Goal: Task Accomplishment & Management: Manage account settings

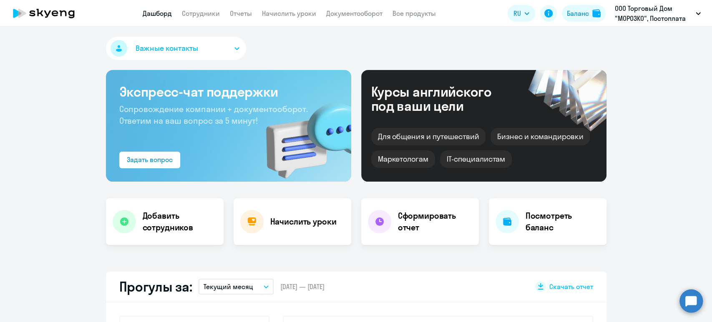
select select "30"
click at [204, 16] on link "Сотрудники" at bounding box center [201, 13] width 38 height 8
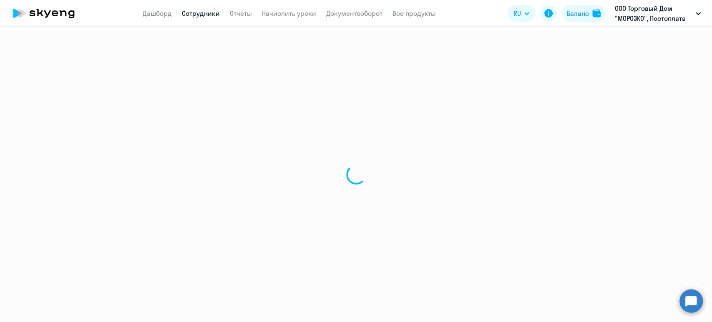
select select "30"
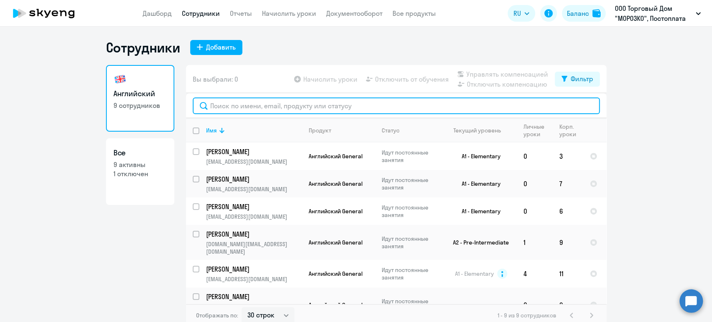
click at [239, 108] on input "text" at bounding box center [396, 106] width 407 height 17
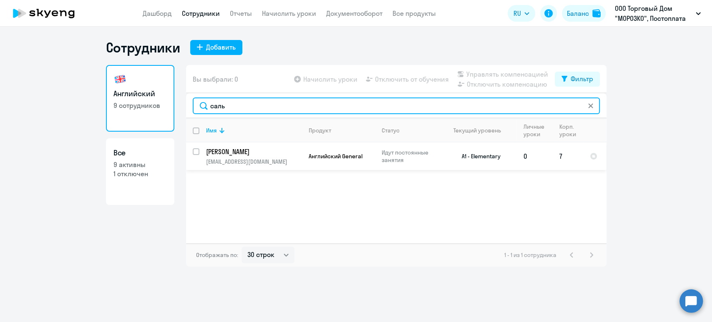
type input "саль"
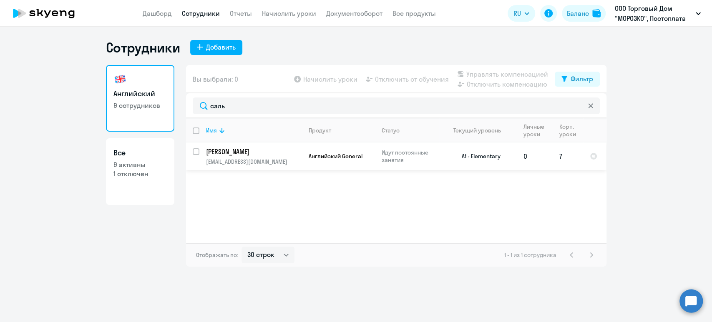
click at [236, 148] on p "[PERSON_NAME]" at bounding box center [253, 151] width 94 height 9
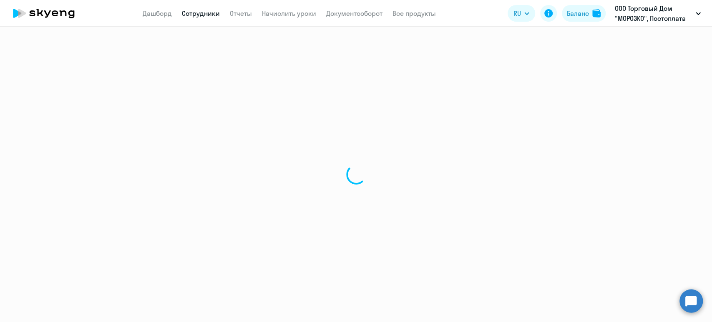
select select "english"
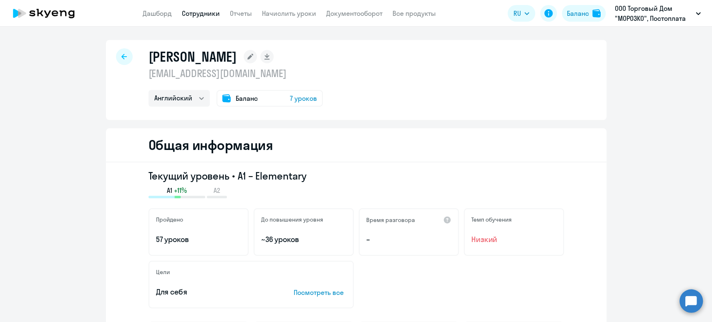
click at [322, 291] on p "Посмотреть все" at bounding box center [320, 293] width 53 height 10
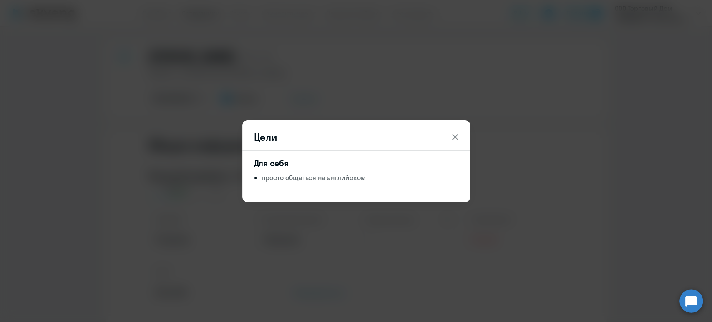
click at [460, 137] on icon at bounding box center [455, 137] width 10 height 10
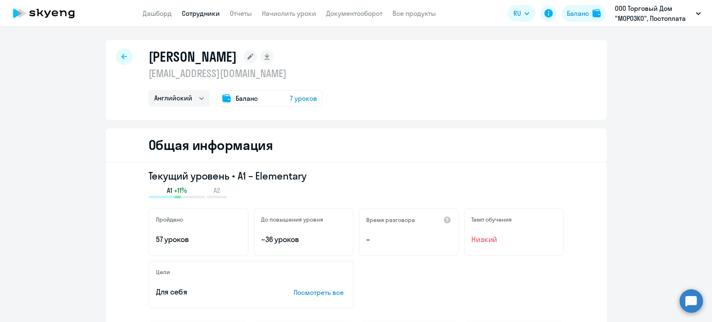
click at [118, 57] on div at bounding box center [124, 56] width 17 height 17
select select "30"
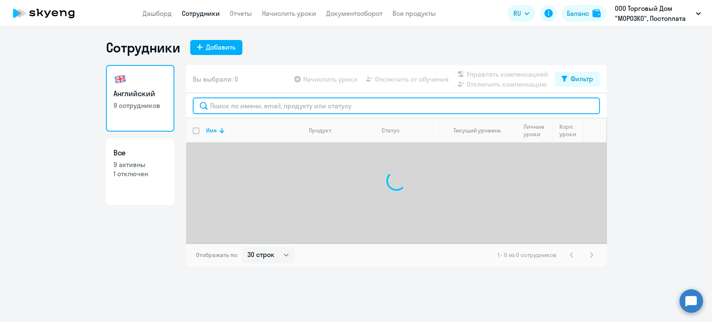
click at [231, 104] on input "text" at bounding box center [396, 106] width 407 height 17
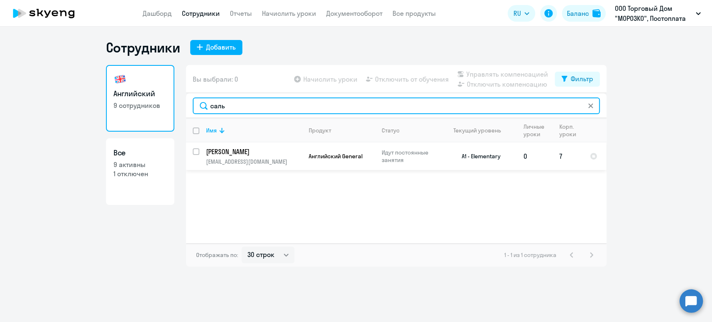
type input "саль"
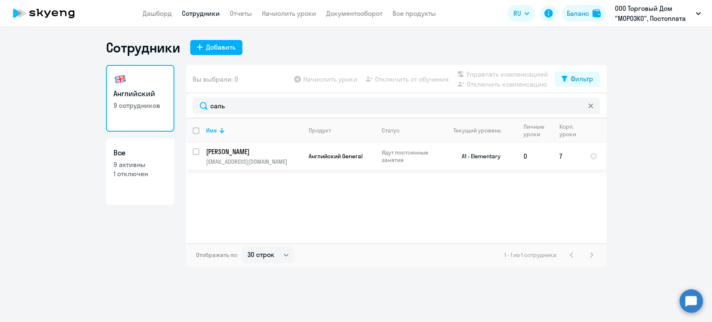
click at [194, 149] on input "select row 40926425" at bounding box center [201, 156] width 17 height 17
checkbox input "true"
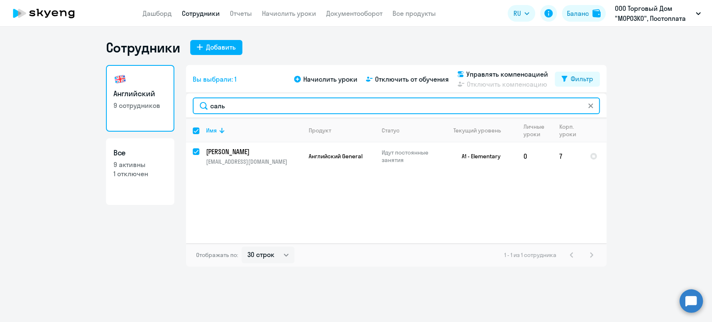
drag, startPoint x: 230, startPoint y: 109, endPoint x: 183, endPoint y: 105, distance: 47.3
click at [183, 106] on div "Английский 9 сотрудников Все 9 активны 1 отключен Вы выбрали: 1 Начислить уроки…" at bounding box center [356, 166] width 500 height 202
type input "р"
checkbox input "false"
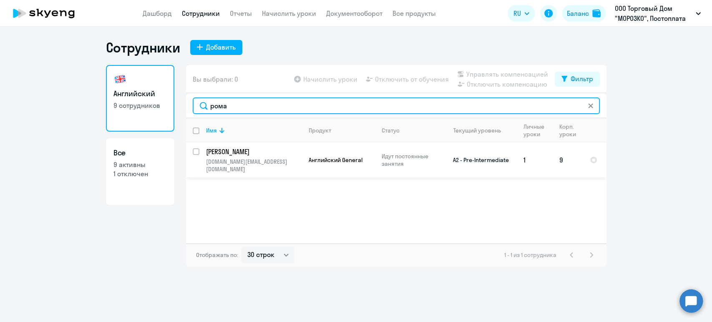
type input "рома"
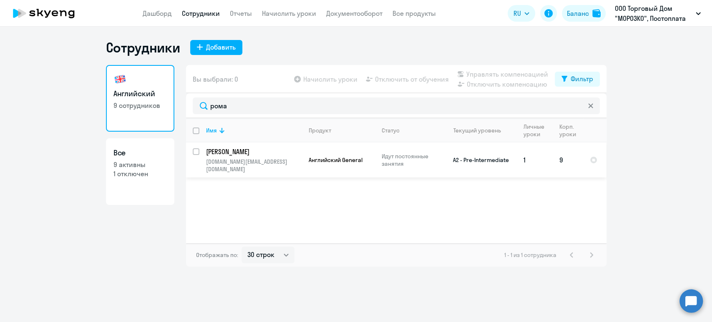
click at [237, 152] on p "[PERSON_NAME]" at bounding box center [253, 151] width 94 height 9
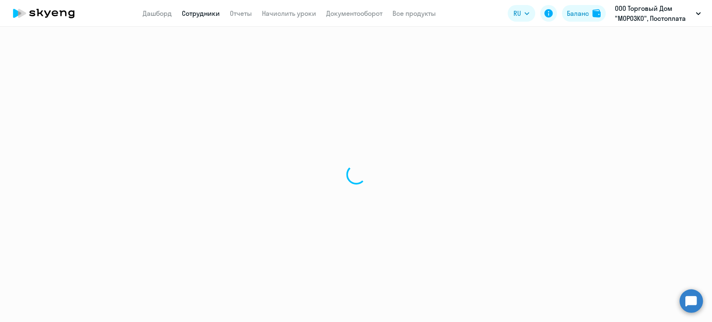
select select "english"
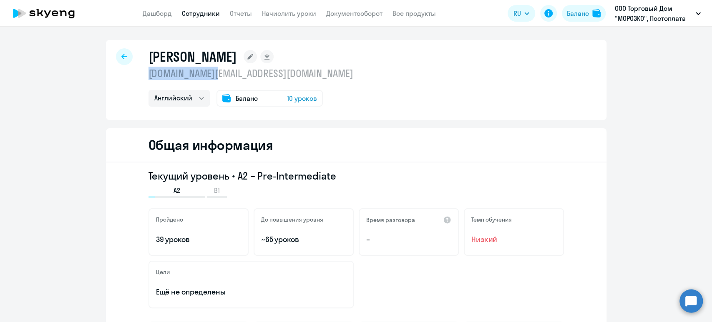
drag, startPoint x: 220, startPoint y: 75, endPoint x: 143, endPoint y: 77, distance: 77.2
click at [143, 77] on div "Романова Ольга olga.xxx@bk.ru Английский Баланс 10 уроков" at bounding box center [356, 80] width 500 height 80
copy p "[DOMAIN_NAME][EMAIL_ADDRESS][DOMAIN_NAME]"
select select "english"
click at [200, 13] on link "Сотрудники" at bounding box center [201, 13] width 38 height 8
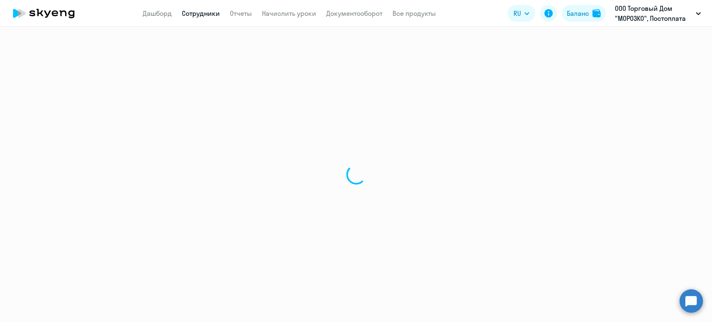
select select "30"
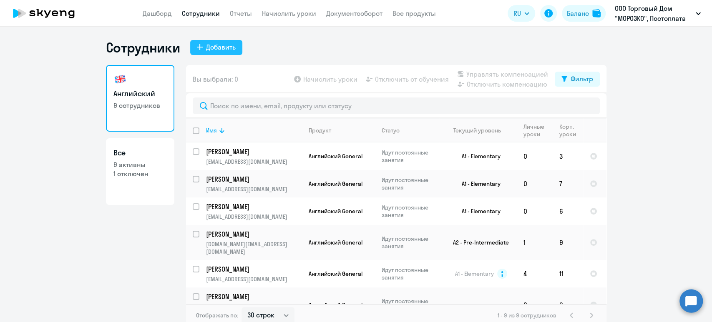
click at [215, 45] on div "Добавить" at bounding box center [221, 47] width 30 height 10
select select "english_adult_not_native_speaker"
select select "5"
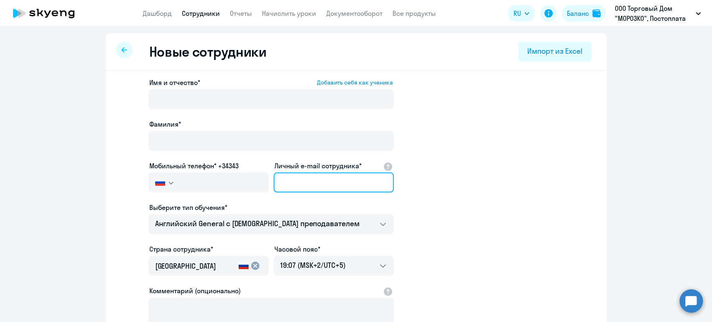
click at [314, 186] on input "Личный e-mail сотрудника*" at bounding box center [334, 183] width 120 height 20
paste input "[DOMAIN_NAME][EMAIL_ADDRESS][DOMAIN_NAME]"
type input "[DOMAIN_NAME][EMAIL_ADDRESS][DOMAIN_NAME]"
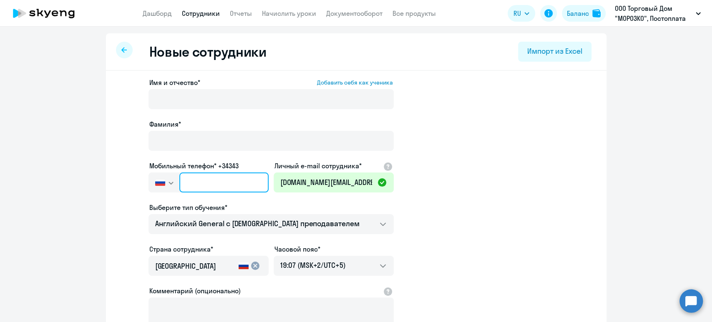
click at [204, 180] on input "text" at bounding box center [223, 183] width 89 height 20
paste input "[PHONE_NUMBER]"
type input "[PHONE_NUMBER]"
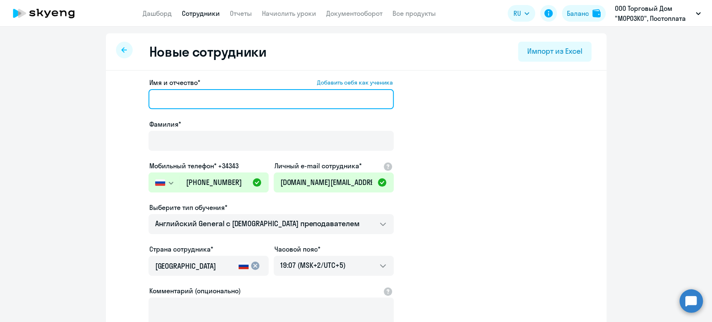
click at [233, 97] on input "Имя и отчество* Добавить себя как ученика" at bounding box center [270, 99] width 245 height 20
paste input "[PERSON_NAME]"
drag, startPoint x: 173, startPoint y: 97, endPoint x: 280, endPoint y: 104, distance: 107.9
click at [280, 103] on input "[PERSON_NAME]" at bounding box center [270, 99] width 245 height 20
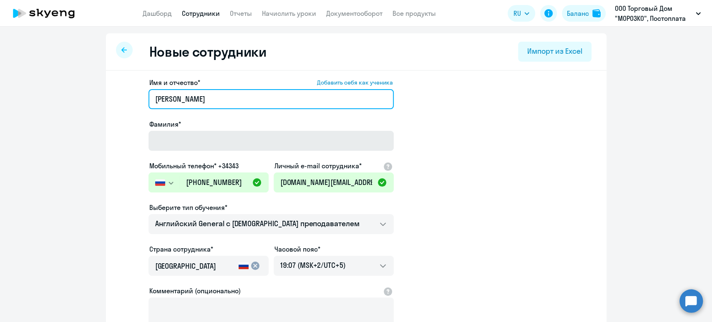
type input "[PERSON_NAME]"
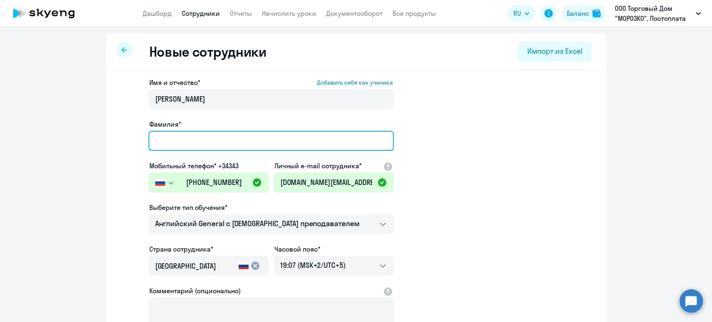
click at [210, 139] on input "Фамилия*" at bounding box center [270, 141] width 245 height 20
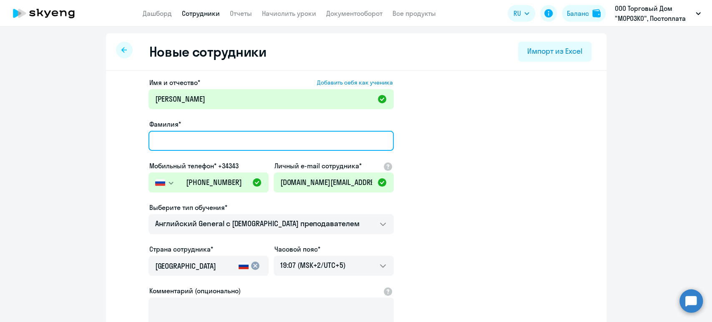
paste input "[PERSON_NAME]"
click at [151, 141] on input "[PERSON_NAME]" at bounding box center [270, 141] width 245 height 20
type input "[PERSON_NAME]"
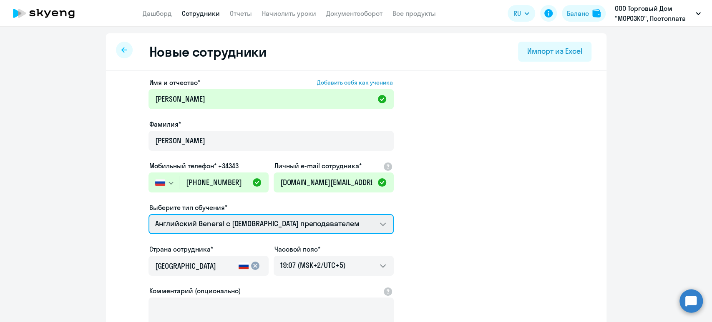
click at [293, 224] on select "Английский General с [DEMOGRAPHIC_DATA] преподавателем" at bounding box center [270, 224] width 245 height 20
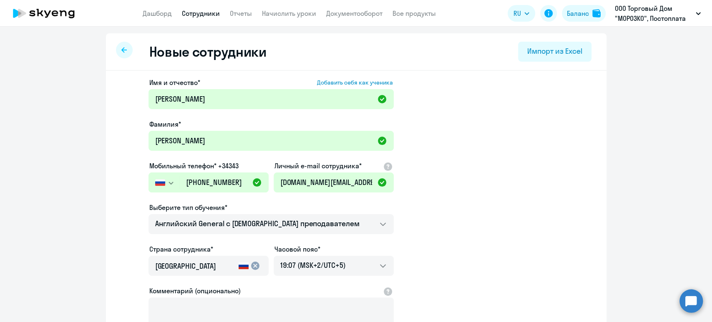
click at [475, 205] on app-new-student-form "Имя и отчество* Добавить себя как ученика [PERSON_NAME]* [PERSON_NAME] Мобильны…" at bounding box center [356, 226] width 474 height 297
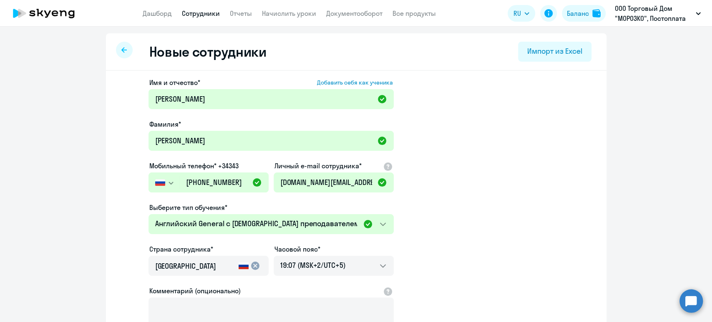
click at [121, 51] on icon at bounding box center [123, 50] width 5 height 6
select select "30"
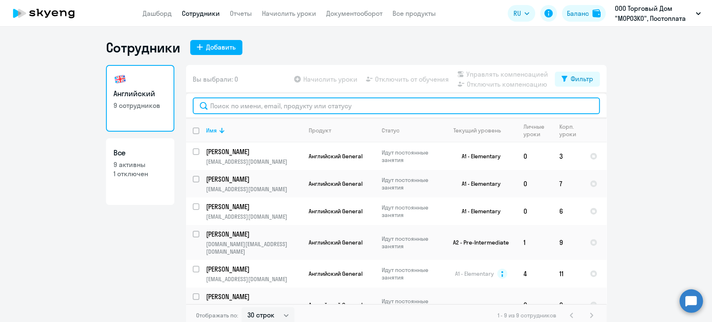
click at [240, 107] on input "text" at bounding box center [396, 106] width 407 height 17
paste input "348645"
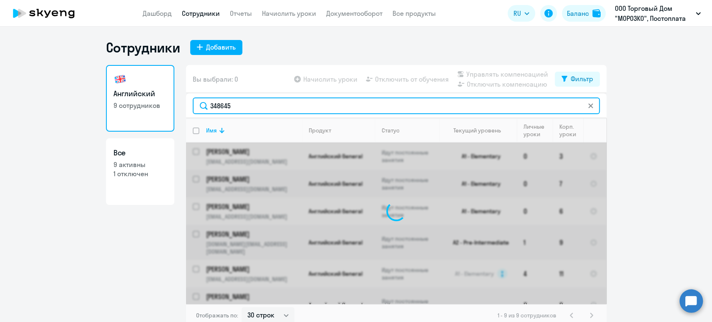
drag, startPoint x: 239, startPoint y: 107, endPoint x: 142, endPoint y: 99, distance: 97.5
click at [141, 99] on div "Английский 9 сотрудников Все 9 активны 1 отключен Вы выбрали: 0 Начислить уроки…" at bounding box center [356, 196] width 500 height 262
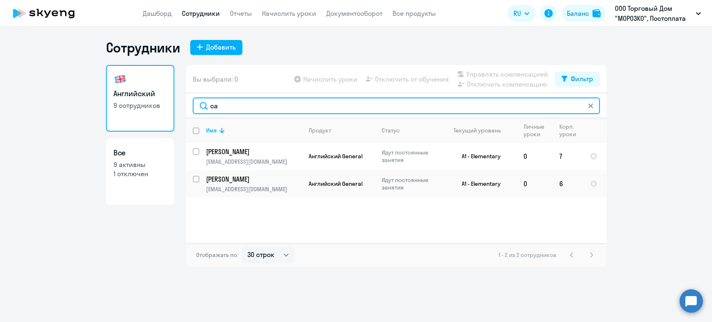
drag, startPoint x: 227, startPoint y: 102, endPoint x: 180, endPoint y: 103, distance: 47.1
click at [179, 103] on div "Английский 9 сотрудников Все 9 активны 1 отключен Вы выбрали: 0 Начислить уроки…" at bounding box center [356, 166] width 500 height 202
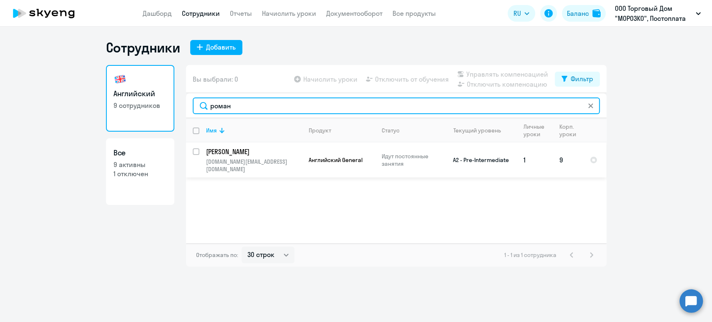
type input "роман"
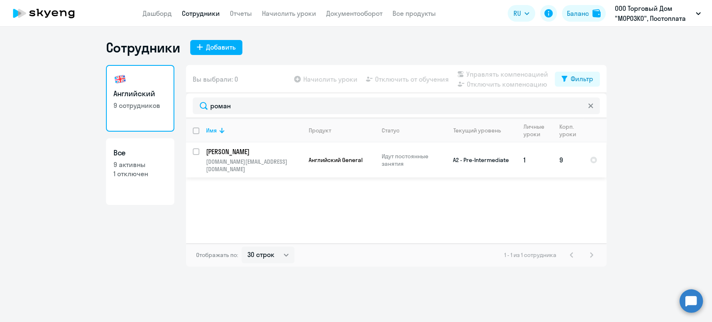
click at [323, 151] on td "Английский General" at bounding box center [338, 160] width 73 height 35
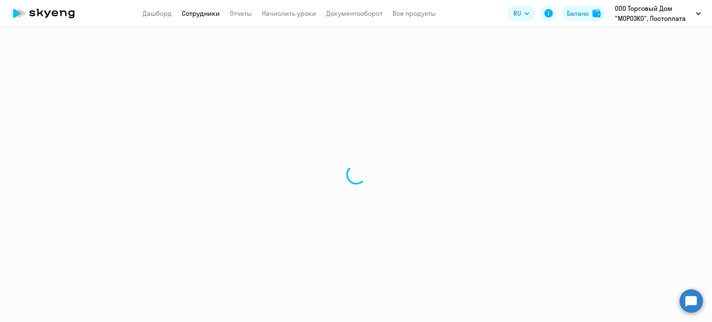
select select "english"
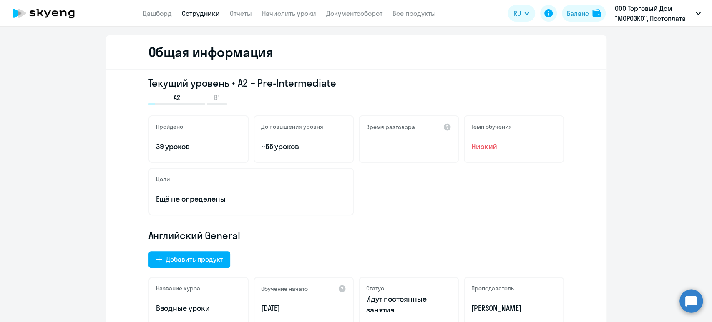
scroll to position [167, 0]
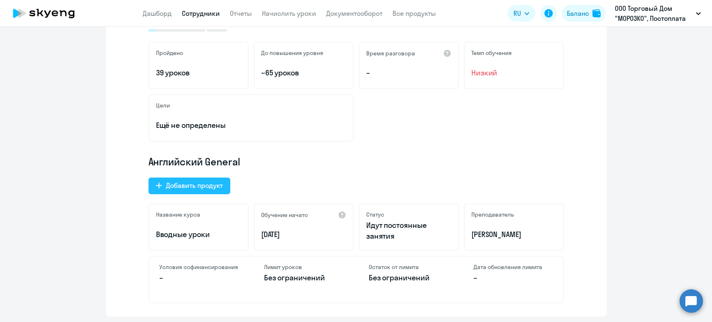
click at [200, 186] on div "Добавить продукт" at bounding box center [194, 186] width 57 height 10
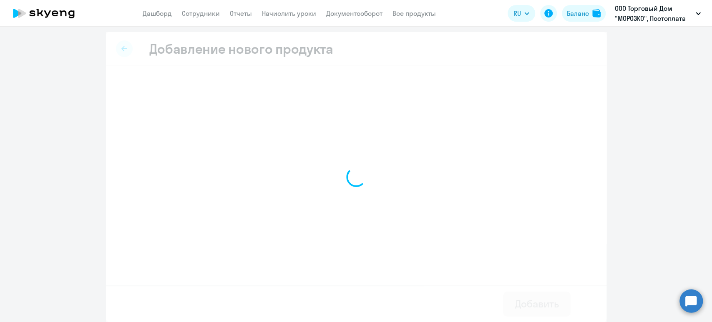
scroll to position [1, 0]
select select "english_adult_not_native_speaker_premium"
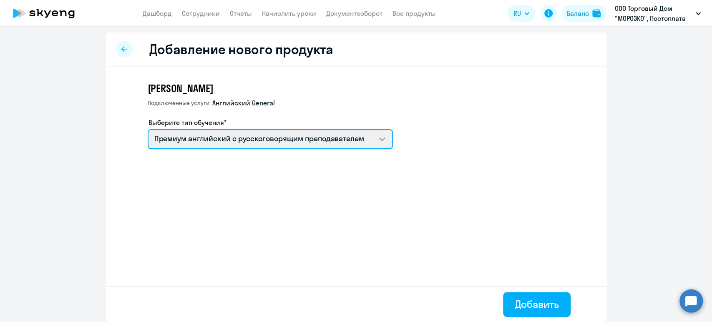
click at [216, 137] on select "Премиум английский с русскоговорящим преподавателем" at bounding box center [270, 139] width 245 height 20
click at [148, 129] on select "Премиум английский с русскоговорящим преподавателем" at bounding box center [270, 139] width 245 height 20
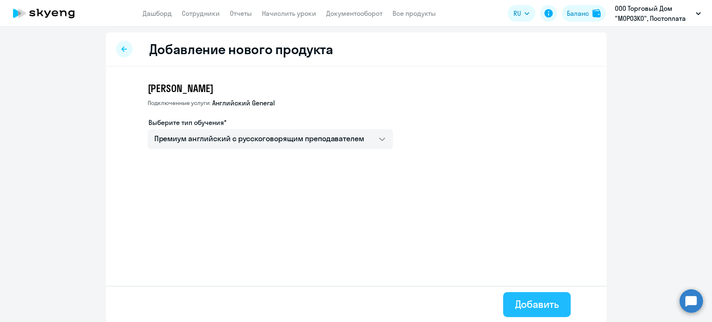
click at [528, 299] on div "Добавить" at bounding box center [537, 304] width 44 height 13
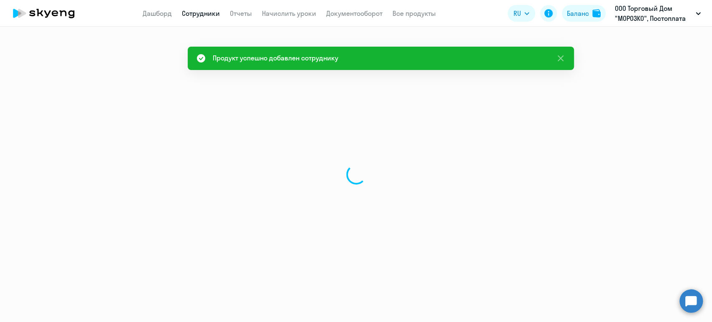
select select "english"
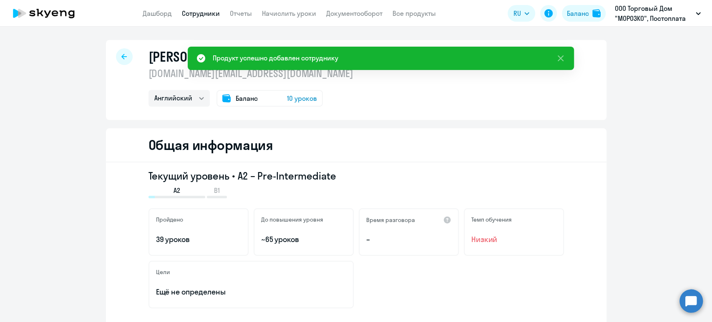
click at [207, 13] on link "Сотрудники" at bounding box center [201, 13] width 38 height 8
select select "30"
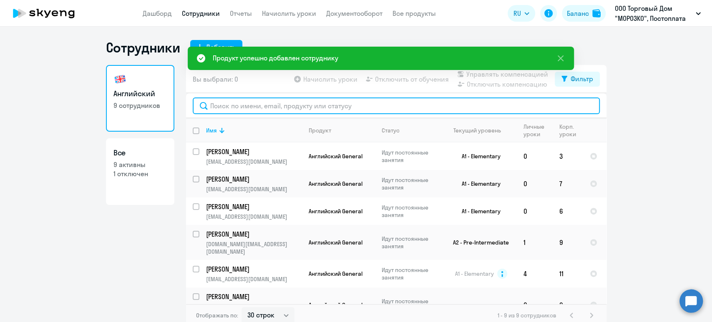
click at [241, 108] on input "text" at bounding box center [396, 106] width 407 height 17
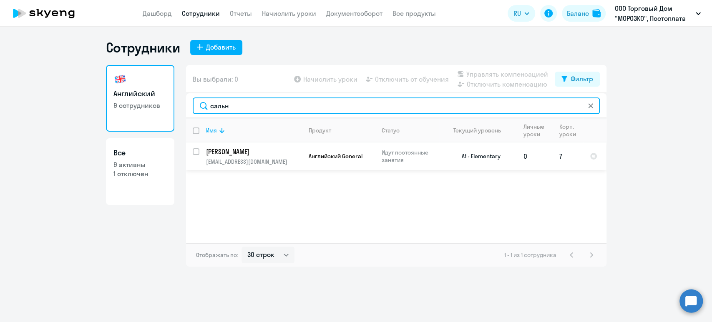
type input "сальн"
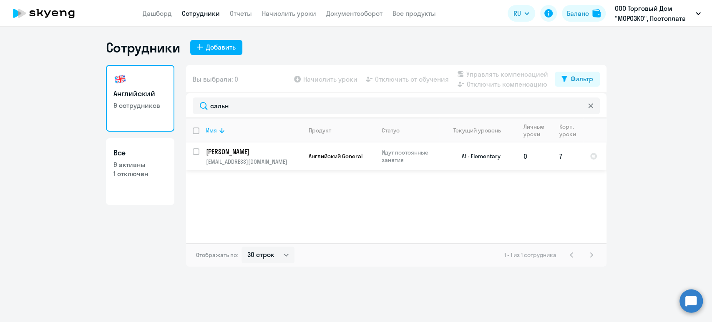
click at [240, 155] on p "[PERSON_NAME]" at bounding box center [253, 151] width 94 height 9
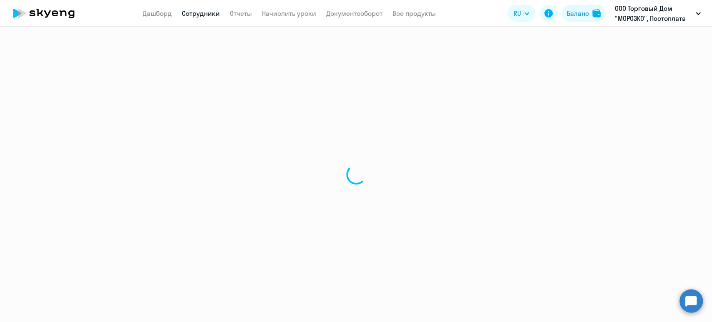
select select "english"
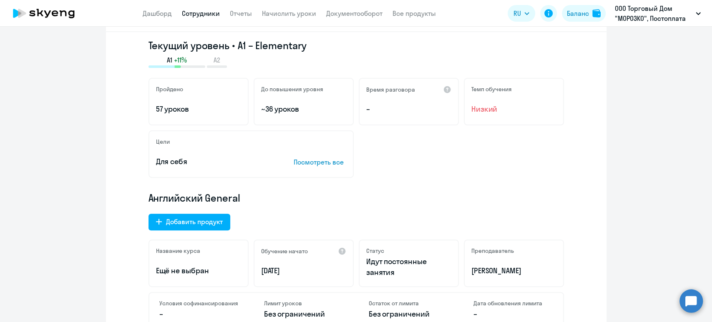
scroll to position [167, 0]
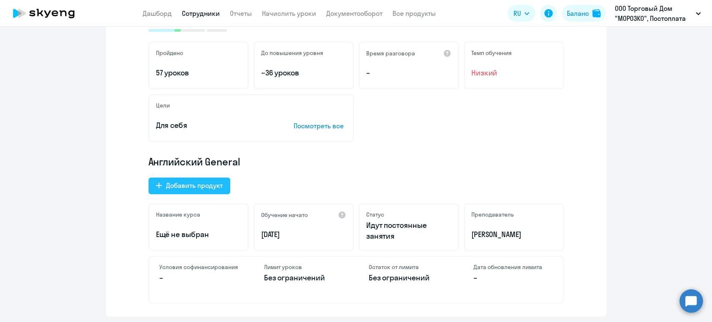
click at [174, 184] on div "Добавить продукт" at bounding box center [194, 186] width 57 height 10
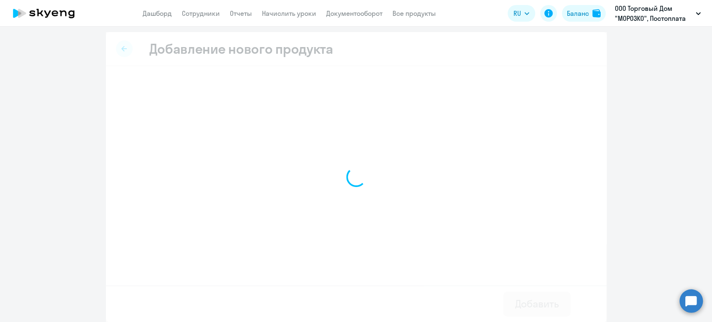
scroll to position [1, 0]
select select "english_adult_not_native_speaker_premium"
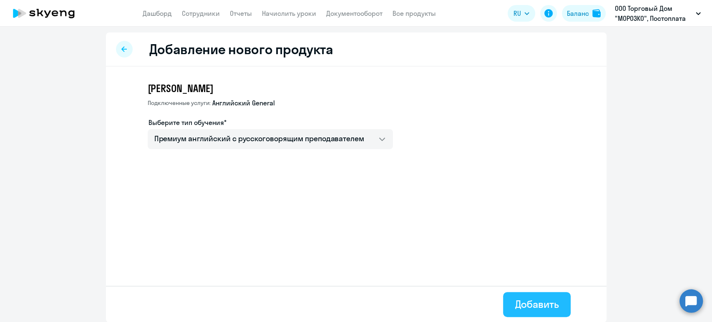
click at [537, 305] on div "Добавить" at bounding box center [537, 304] width 44 height 13
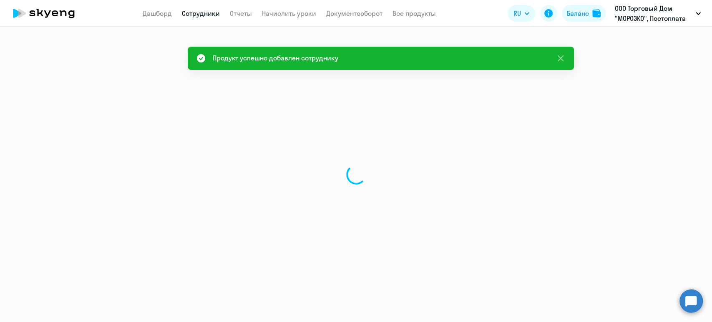
select select "english"
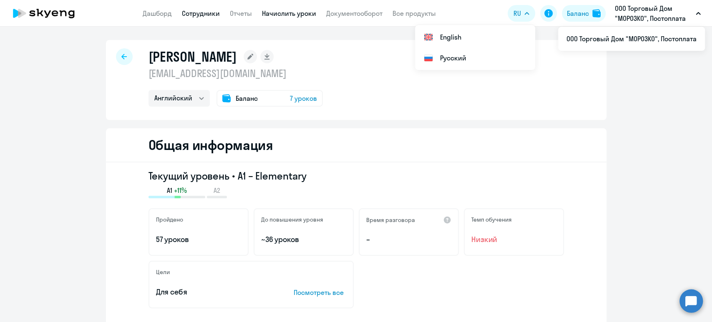
click at [279, 10] on link "Начислить уроки" at bounding box center [289, 13] width 54 height 8
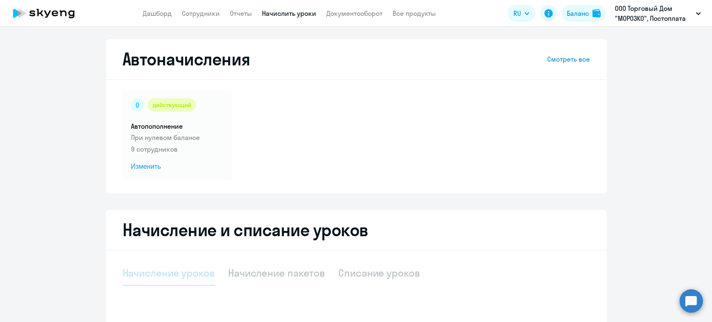
select select "10"
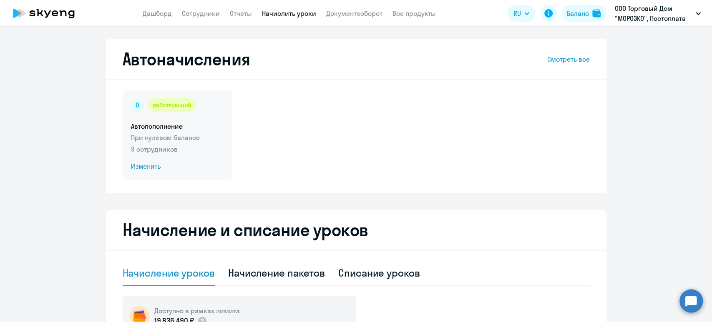
click at [169, 140] on p "При нулевом балансе" at bounding box center [177, 138] width 93 height 10
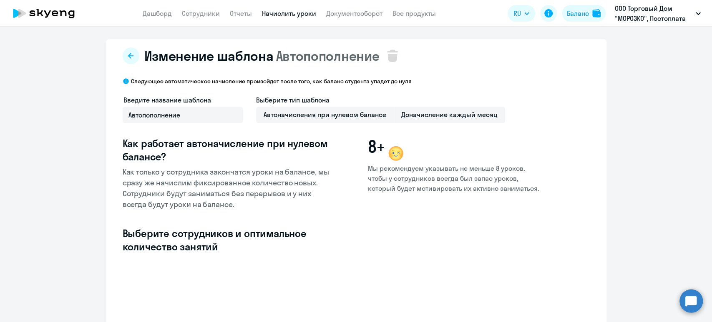
select select "10"
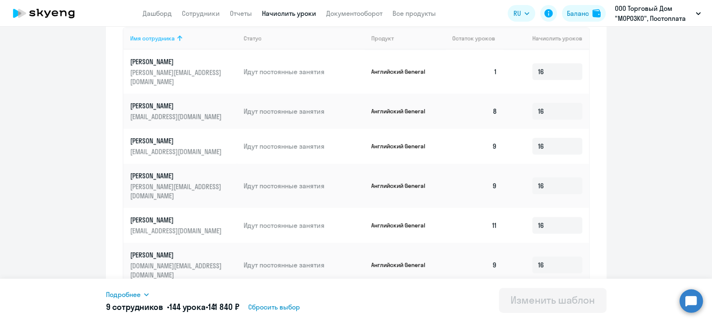
scroll to position [133, 0]
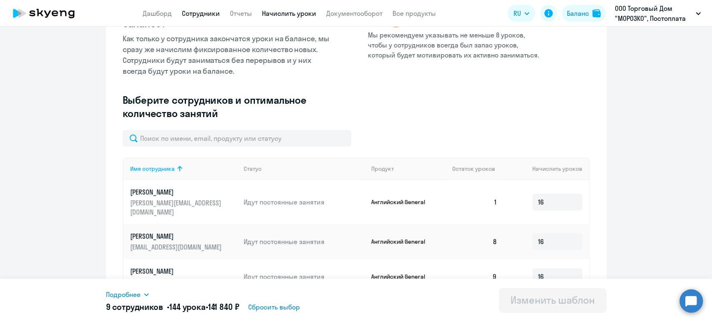
click at [211, 10] on link "Сотрудники" at bounding box center [201, 13] width 38 height 8
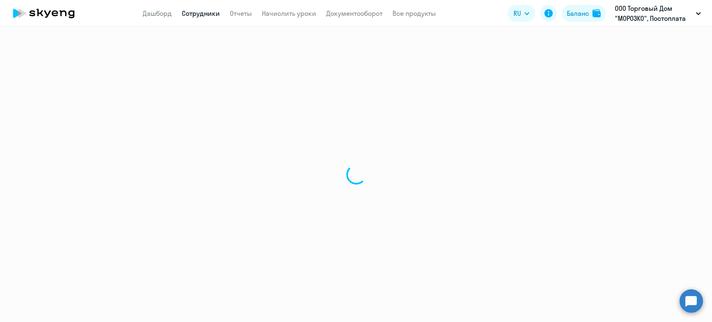
select select "30"
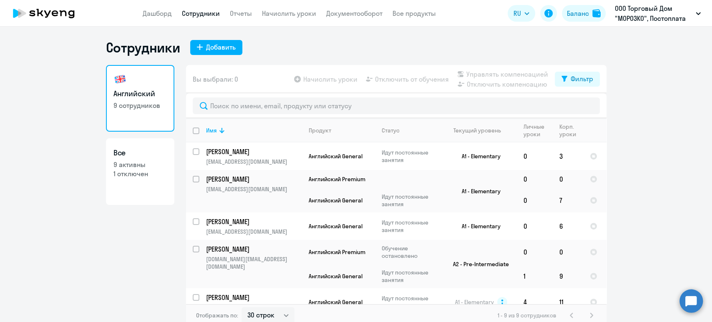
click at [280, 18] on app-header "Дашборд Сотрудники Отчеты Начислить уроки Документооборот Все продукты Дашборд …" at bounding box center [356, 13] width 712 height 27
click at [282, 9] on link "Начислить уроки" at bounding box center [289, 13] width 54 height 8
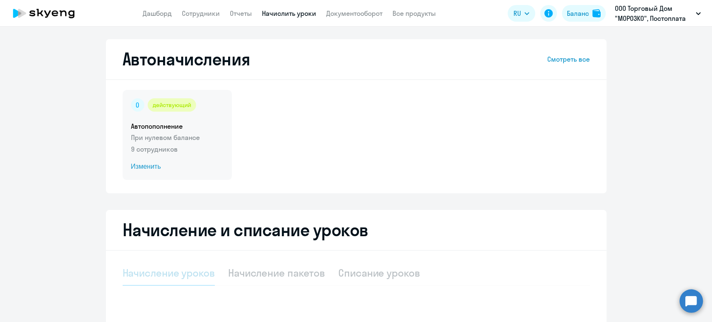
select select "10"
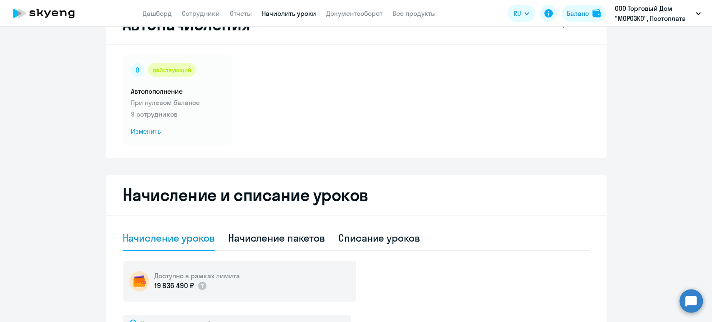
scroll to position [167, 0]
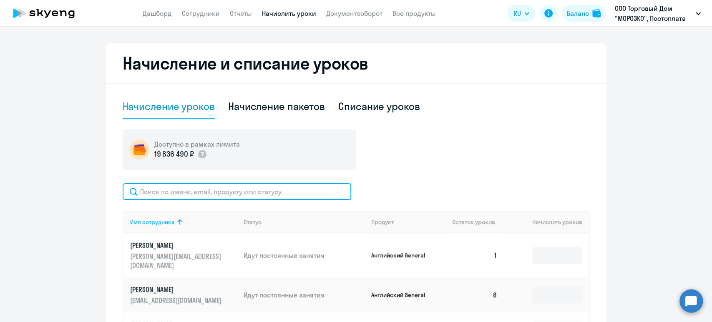
click at [216, 188] on input "text" at bounding box center [237, 191] width 229 height 17
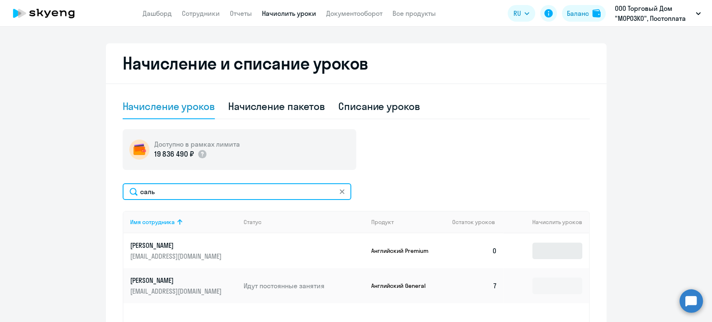
type input "саль"
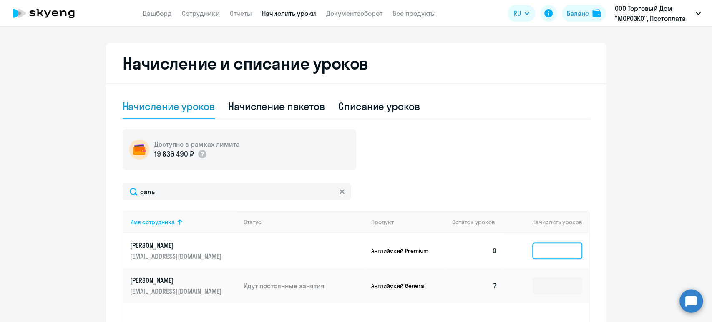
click at [563, 254] on input at bounding box center [557, 251] width 50 height 17
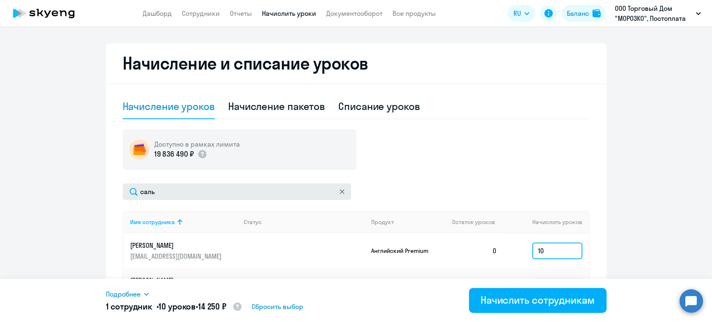
type input "10"
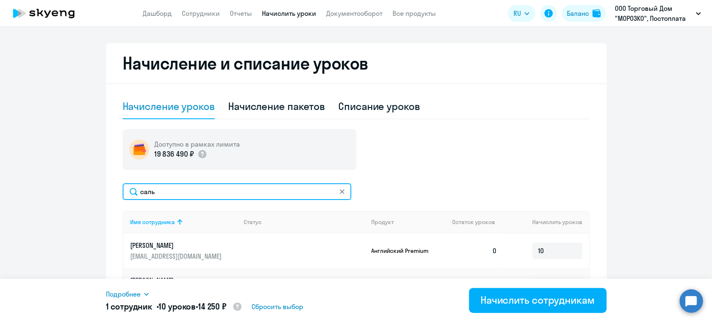
drag, startPoint x: 158, startPoint y: 194, endPoint x: 93, endPoint y: 193, distance: 64.2
click at [93, 193] on ng-component "Автоначисления Смотреть все действующий Автопополнение При нулевом балансе 9 со…" at bounding box center [356, 122] width 712 height 500
type input "роман"
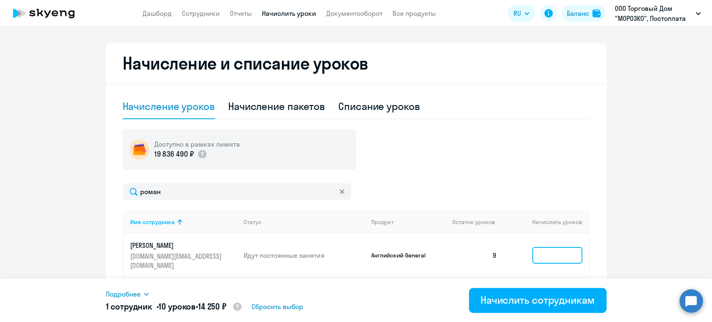
click at [559, 250] on input at bounding box center [557, 255] width 50 height 17
type input "10"
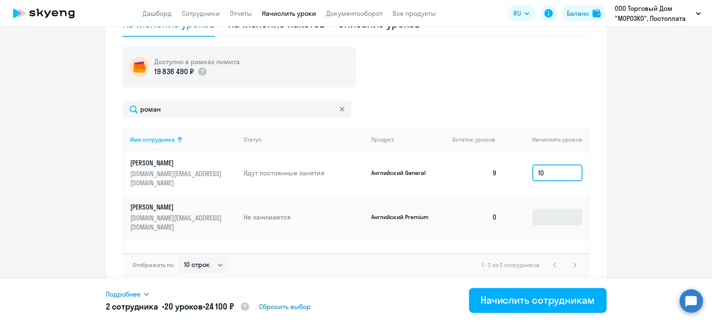
scroll to position [250, 0]
drag, startPoint x: 549, startPoint y: 171, endPoint x: 513, endPoint y: 168, distance: 36.0
click at [517, 169] on td "10" at bounding box center [545, 172] width 85 height 44
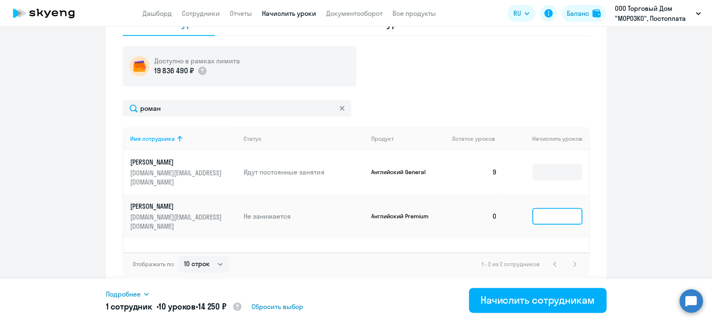
click at [543, 208] on input at bounding box center [557, 216] width 50 height 17
type input "10"
click at [121, 291] on span "Подробнее" at bounding box center [123, 294] width 35 height 10
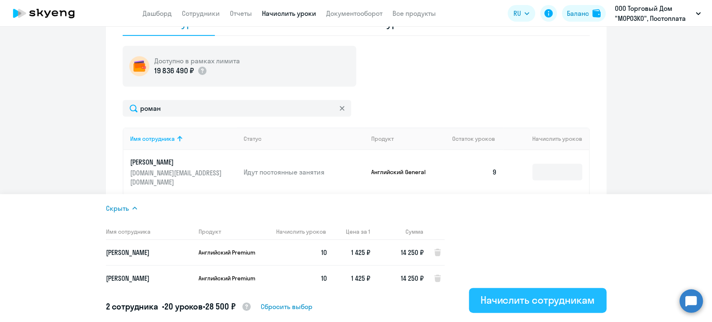
click at [527, 299] on div "Начислить сотрудникам" at bounding box center [537, 300] width 114 height 13
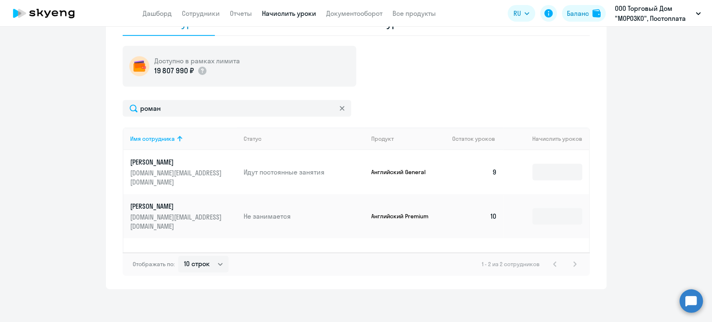
click at [203, 18] on app-header "Дашборд Сотрудники Отчеты Начислить уроки Документооборот Все продукты Дашборд …" at bounding box center [356, 13] width 712 height 27
click at [204, 17] on link "Сотрудники" at bounding box center [201, 13] width 38 height 8
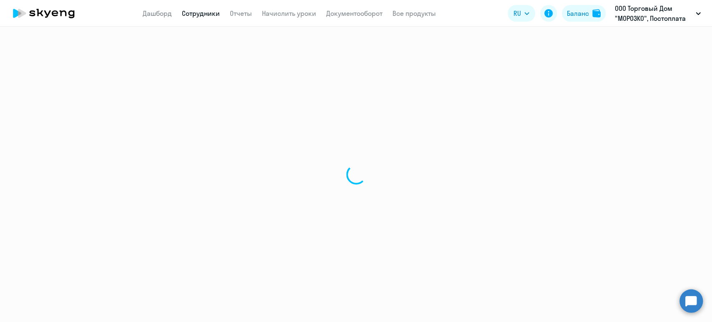
select select "30"
